Goal: Navigation & Orientation: Find specific page/section

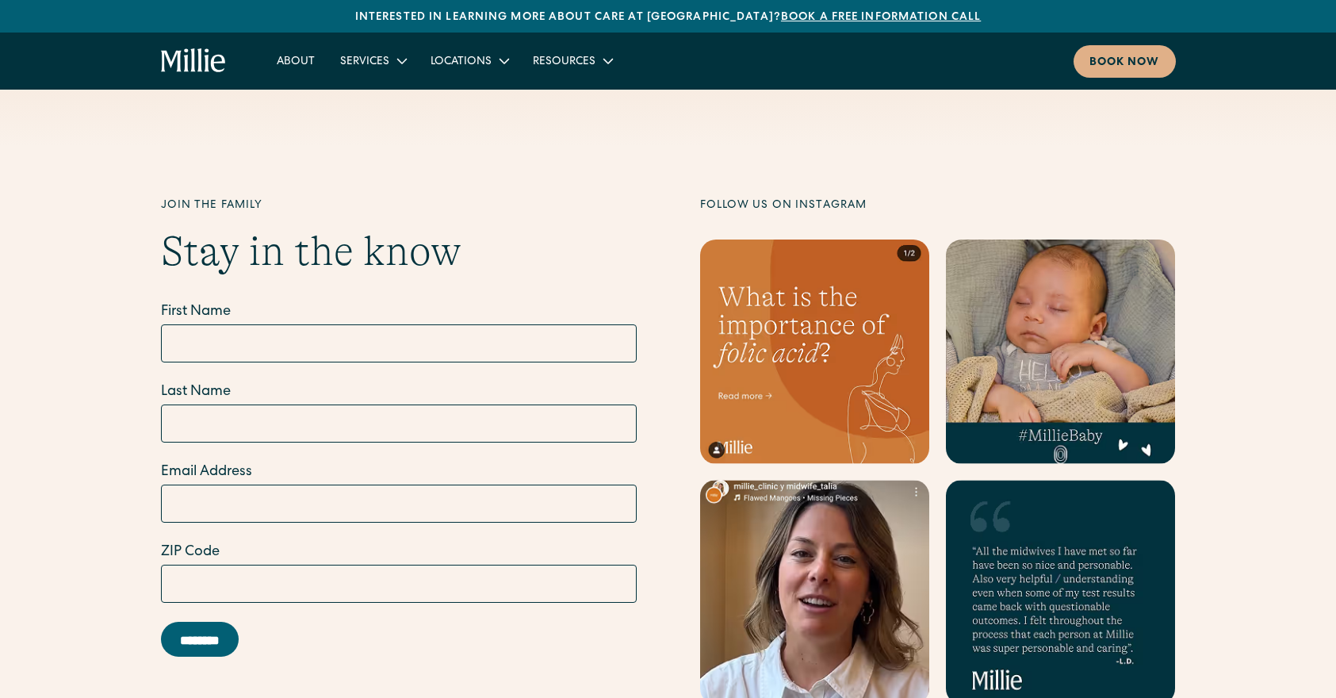
scroll to position [6410, 0]
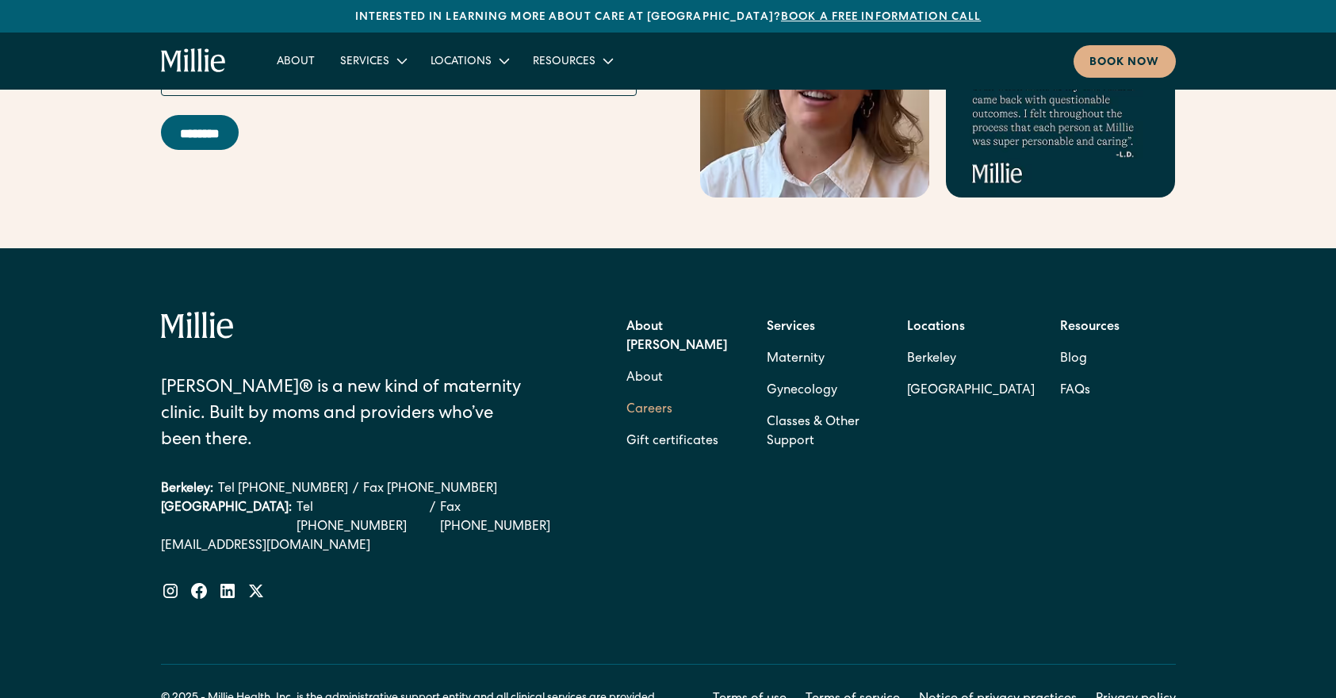
click at [651, 394] on link "Careers" at bounding box center [649, 410] width 46 height 32
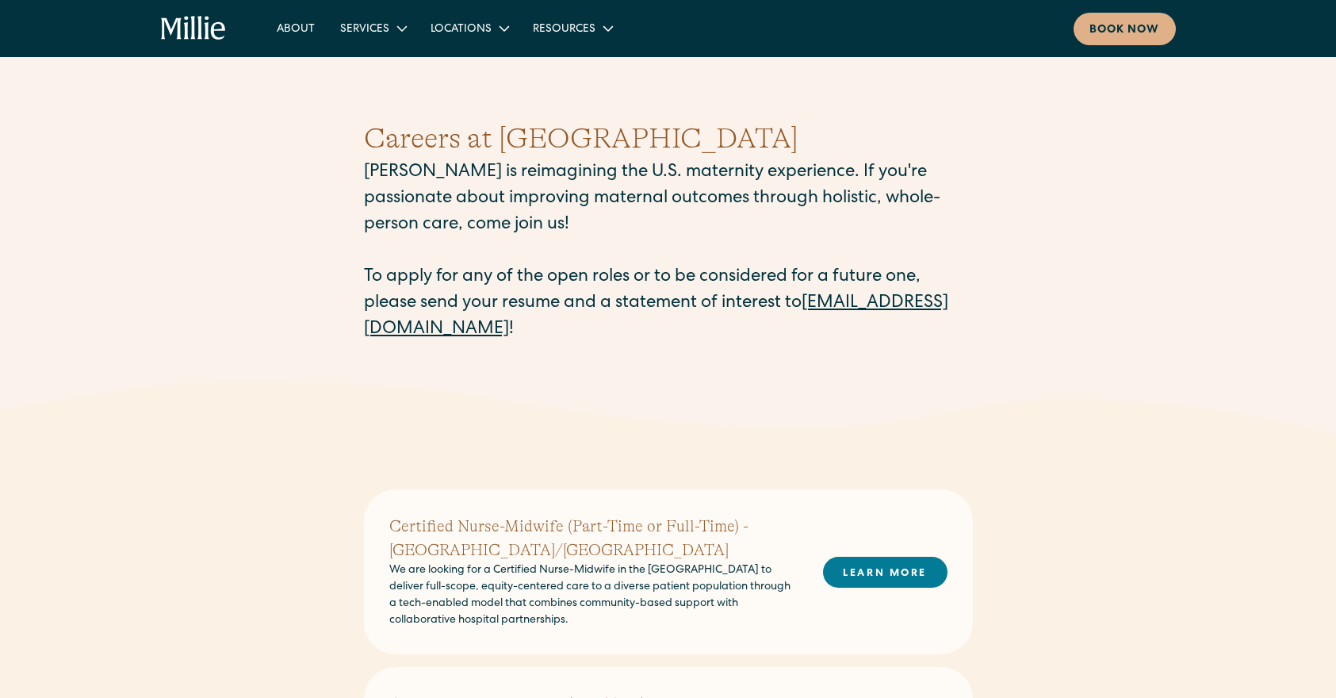
click at [184, 15] on div "About Services Maternity Gynecology Classes & Other Support Locations Berkeley …" at bounding box center [668, 29] width 1015 height 33
click at [184, 25] on icon "home" at bounding box center [194, 28] width 66 height 25
